Goal: Task Accomplishment & Management: Use online tool/utility

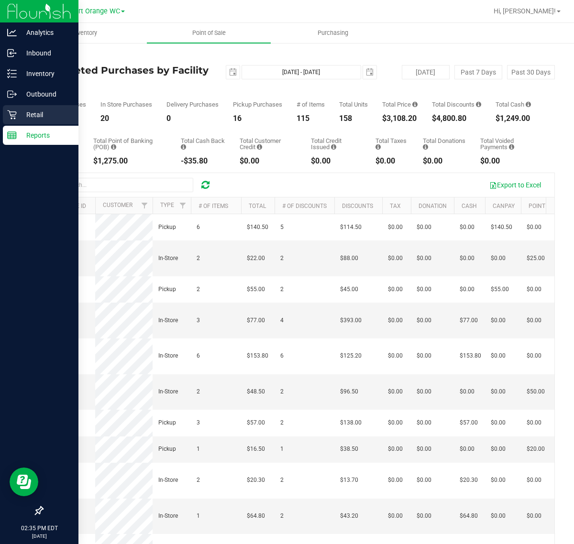
click at [39, 111] on p "Retail" at bounding box center [45, 114] width 57 height 11
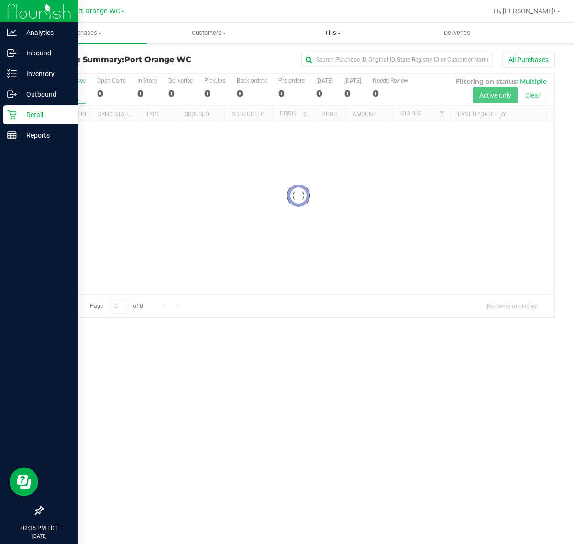
click at [333, 33] on span "Tills" at bounding box center [332, 33] width 123 height 9
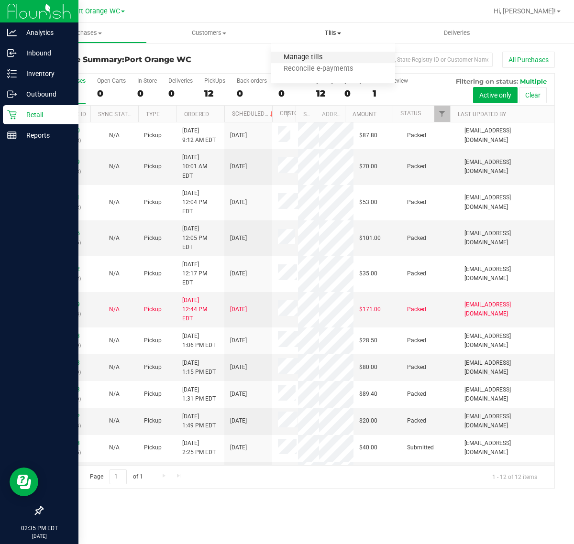
click at [314, 56] on span "Manage tills" at bounding box center [303, 58] width 65 height 8
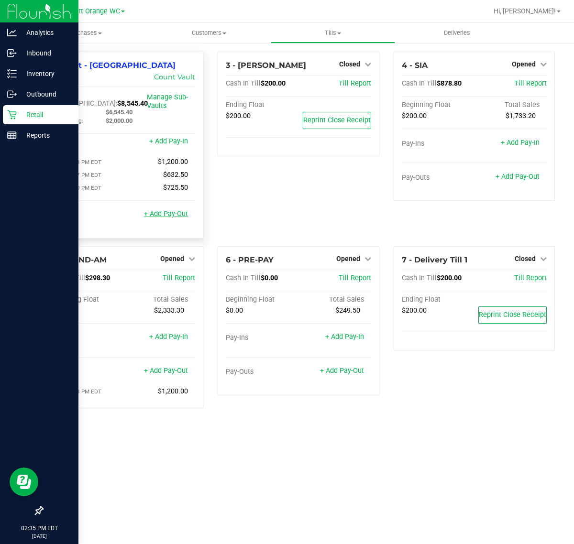
click at [160, 210] on link "+ Add Pay-Out" at bounding box center [166, 214] width 44 height 8
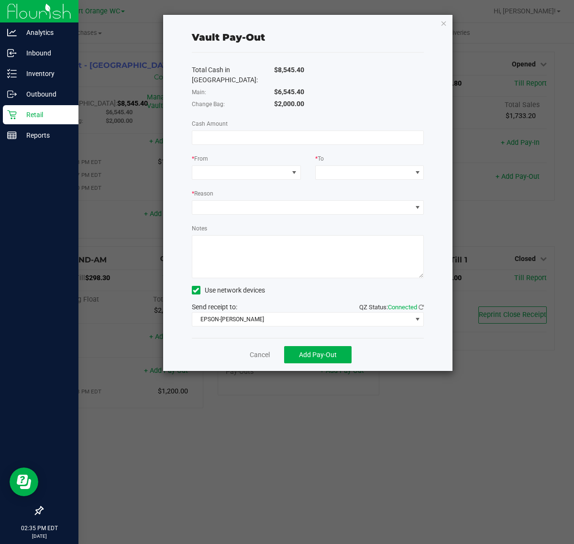
drag, startPoint x: 355, startPoint y: 87, endPoint x: 412, endPoint y: 94, distance: 56.9
click at [412, 94] on div "Total Cash in Vault: $8,545.40 Main: $6,545.40 Change Bag: $2,000.00 Cash Amoun…" at bounding box center [308, 196] width 232 height 286
click at [279, 131] on input at bounding box center [308, 137] width 232 height 13
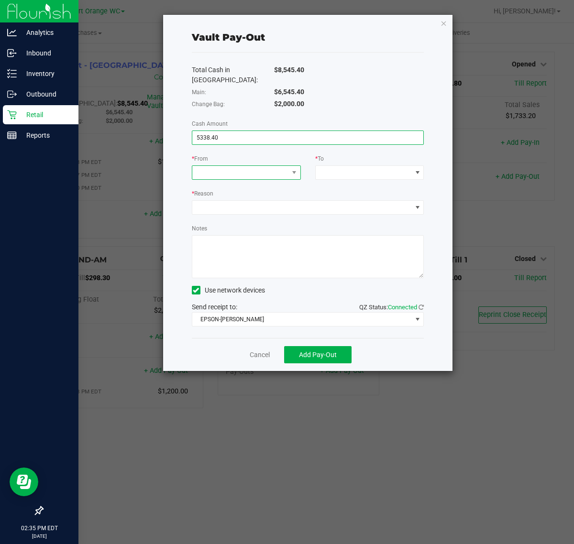
type input "$5,338.40"
click at [276, 166] on span at bounding box center [240, 172] width 96 height 13
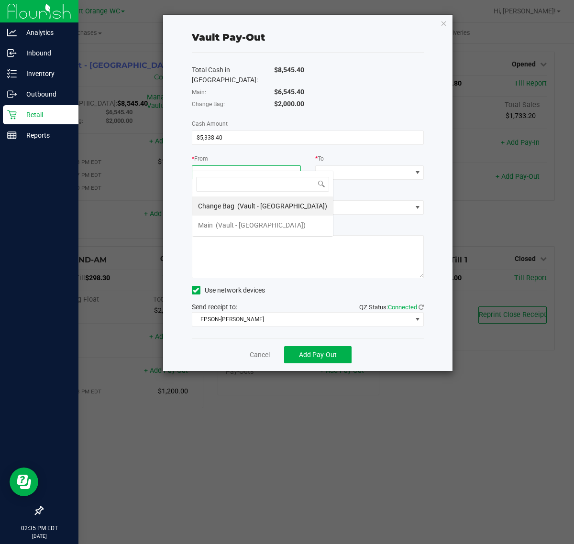
scroll to position [15, 109]
click at [247, 227] on span "(Vault - Port Orange)" at bounding box center [261, 225] width 90 height 8
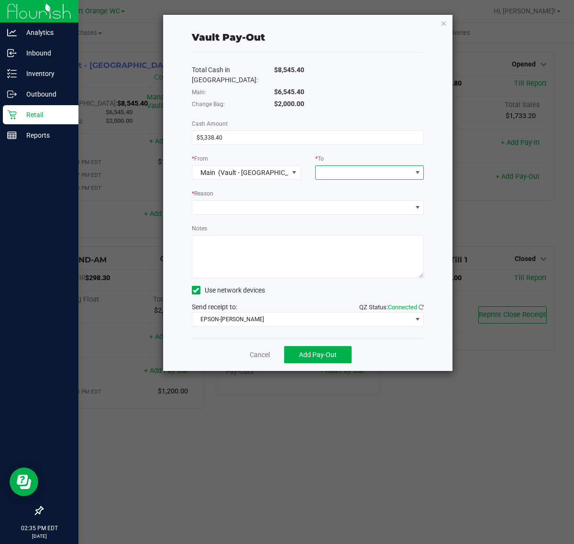
click at [334, 166] on span at bounding box center [364, 172] width 96 height 13
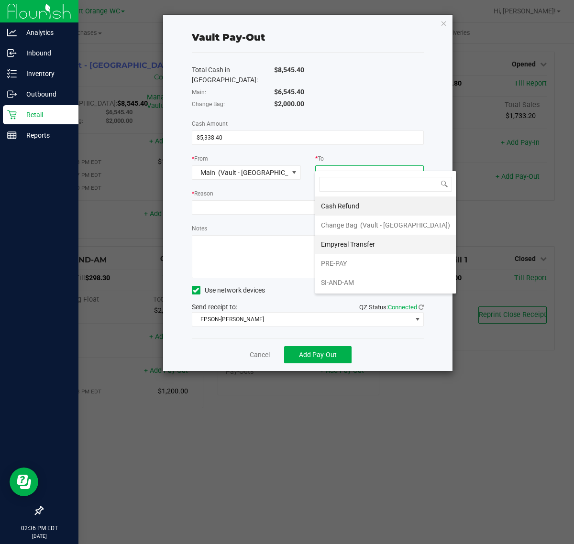
click at [357, 247] on span "Empyreal Transfer" at bounding box center [348, 245] width 54 height 8
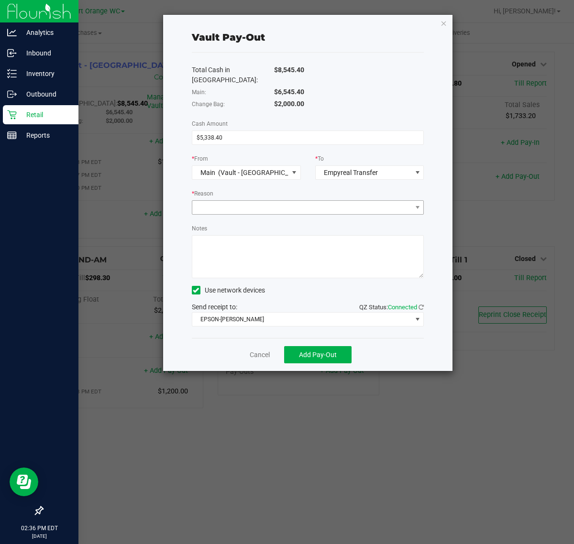
drag, startPoint x: 275, startPoint y: 187, endPoint x: 274, endPoint y: 198, distance: 10.6
click at [274, 188] on div "* Reason" at bounding box center [308, 194] width 232 height 12
click at [276, 201] on span at bounding box center [302, 207] width 220 height 13
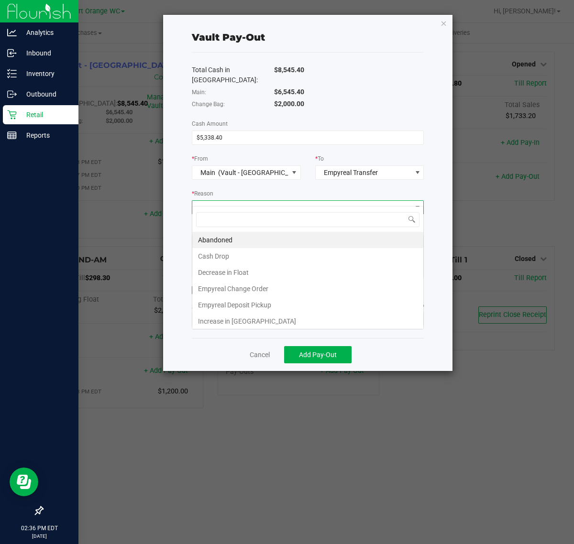
scroll to position [15, 232]
click at [259, 305] on li "Empyreal Deposit Pickup" at bounding box center [307, 305] width 231 height 16
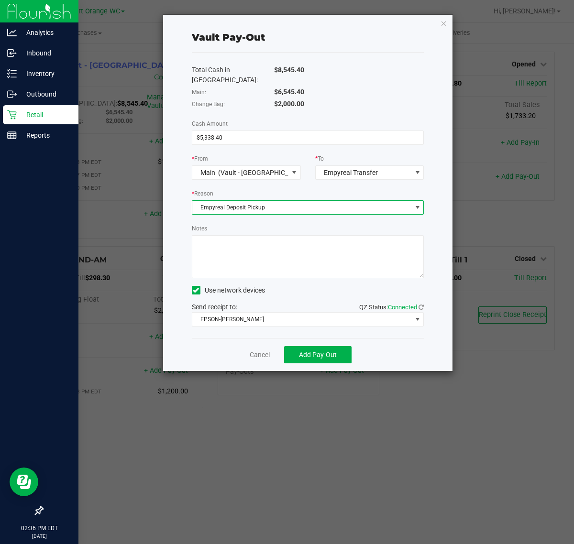
click at [276, 245] on textarea "Notes" at bounding box center [308, 256] width 232 height 43
type textarea "JJB"
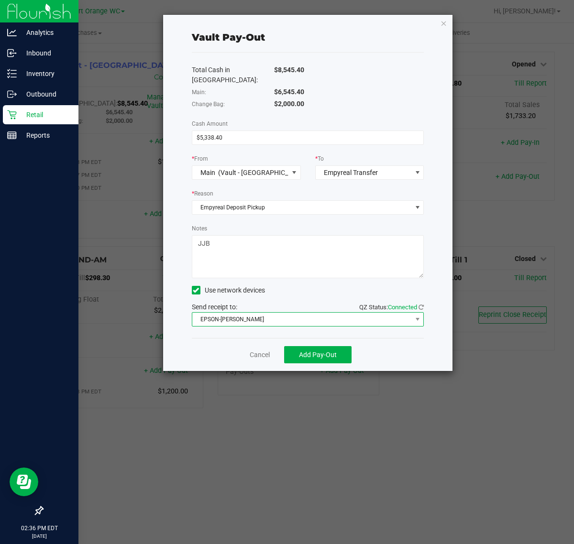
click at [299, 314] on span "EPSON-BOBBIE-GENTRY" at bounding box center [302, 319] width 220 height 13
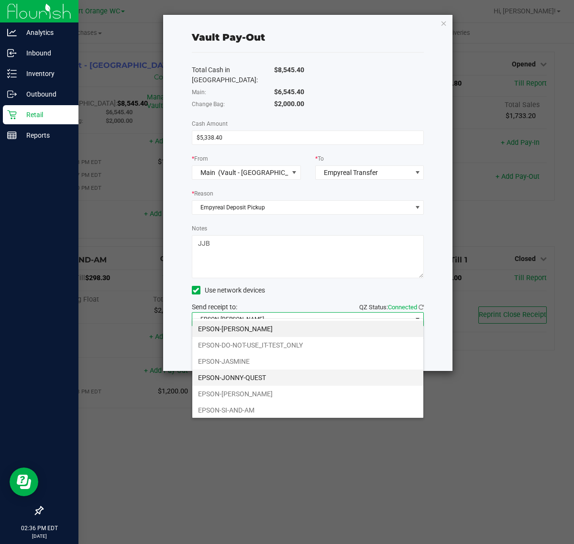
click at [252, 379] on li "EPSON-JONNY-QUEST" at bounding box center [307, 378] width 231 height 16
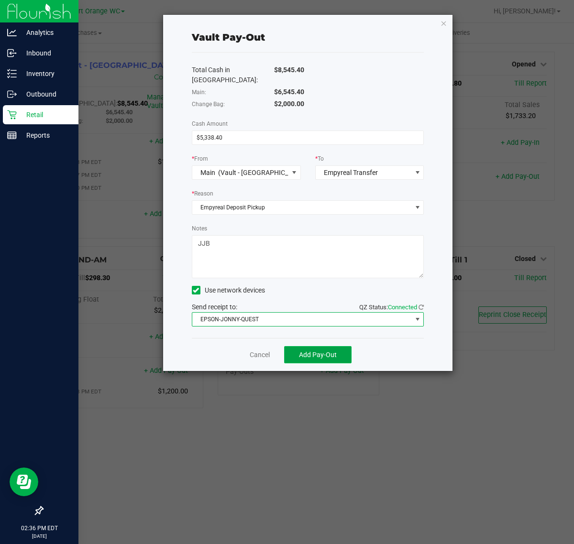
click at [326, 351] on span "Add Pay-Out" at bounding box center [318, 355] width 38 height 8
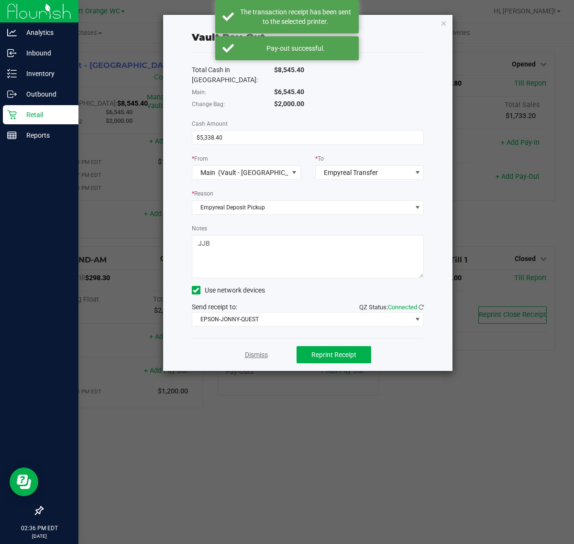
click at [257, 350] on link "Dismiss" at bounding box center [256, 355] width 23 height 10
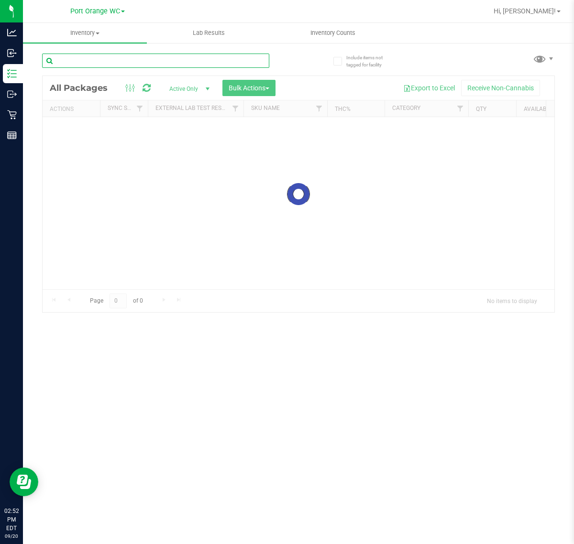
click at [169, 59] on input "text" at bounding box center [155, 61] width 227 height 14
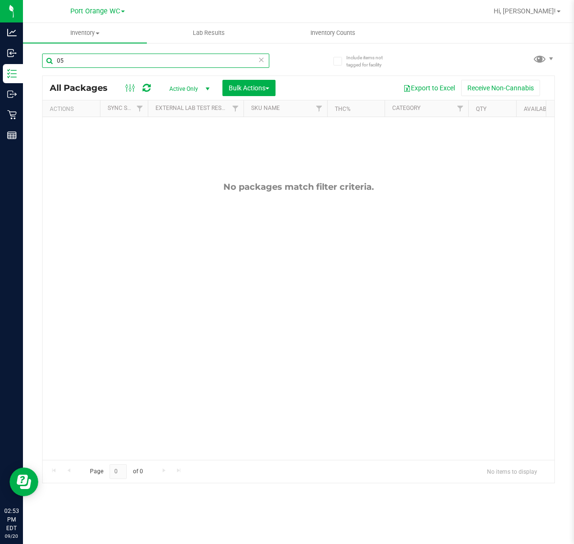
type input "0"
type input "0557980721496986"
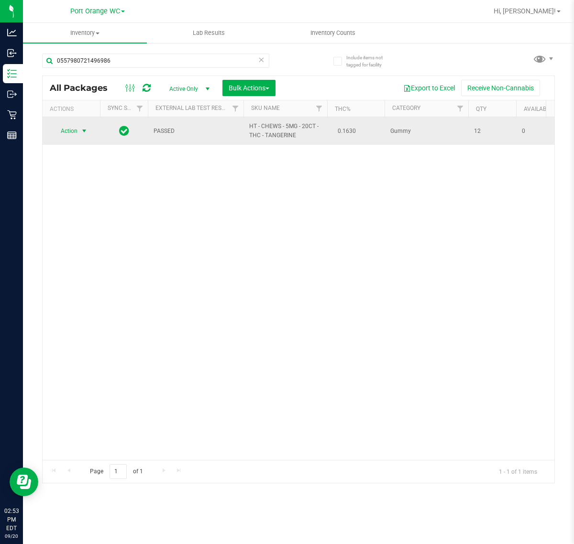
click at [70, 127] on span "Action" at bounding box center [65, 130] width 26 height 13
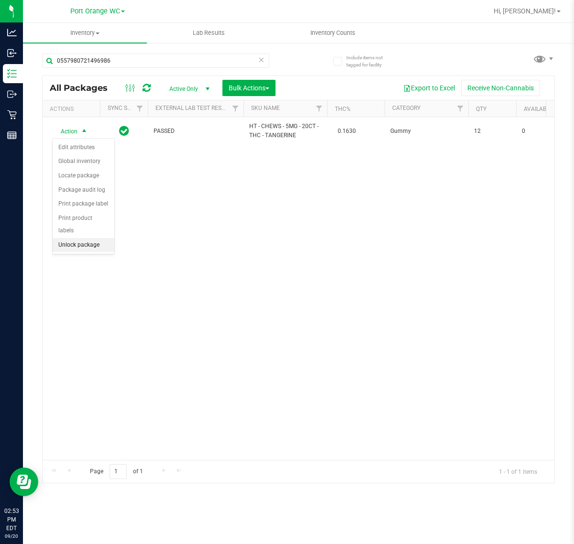
click at [96, 238] on li "Unlock package" at bounding box center [84, 245] width 62 height 14
